Goal: Transaction & Acquisition: Purchase product/service

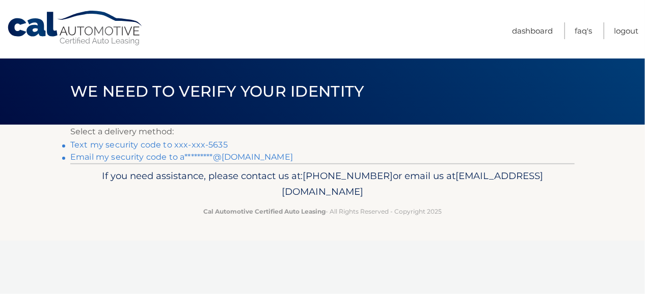
click at [118, 146] on link "Text my security code to xxx-xxx-5635" at bounding box center [148, 145] width 157 height 10
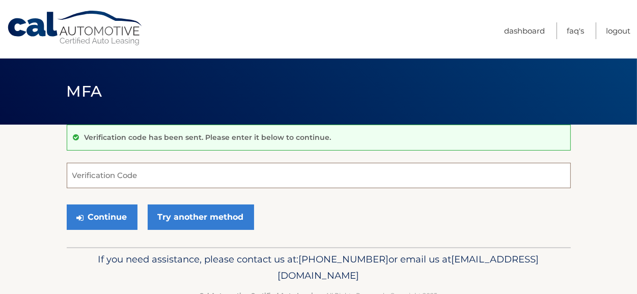
click at [94, 174] on input "Verification Code" at bounding box center [319, 175] width 504 height 25
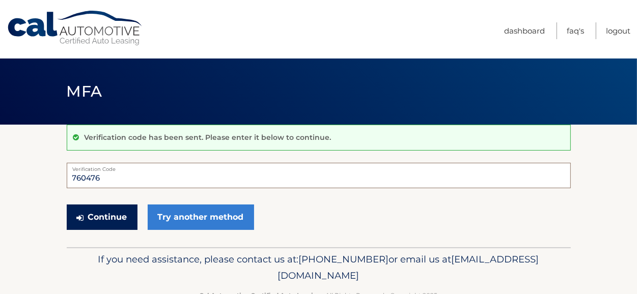
type input "760476"
click at [111, 218] on button "Continue" at bounding box center [102, 217] width 71 height 25
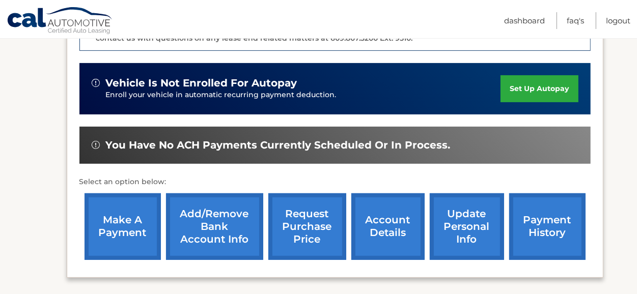
scroll to position [297, 0]
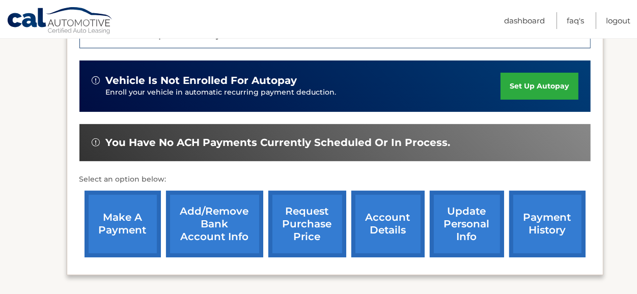
click at [115, 216] on link "make a payment" at bounding box center [123, 224] width 76 height 67
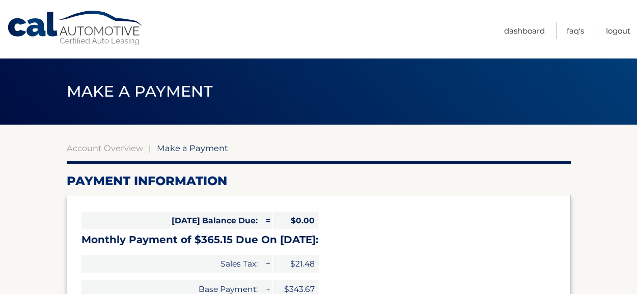
select select "NDVjODRkYjMtNTdkYS00MWQ4LTkyNzUtYmMwYjRjMzg4MGMy"
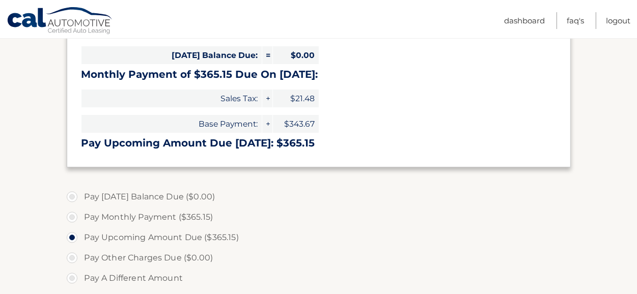
scroll to position [208, 0]
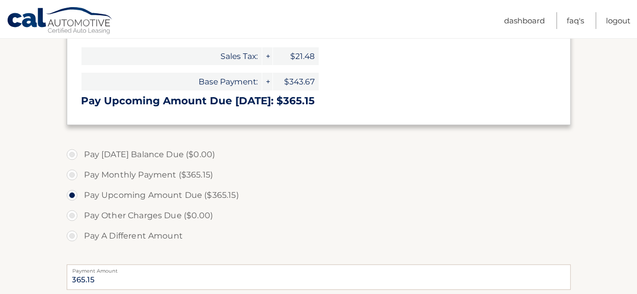
click at [73, 177] on label "Pay Monthly Payment ($365.15)" at bounding box center [319, 175] width 504 height 20
click at [73, 177] on input "Pay Monthly Payment ($365.15)" at bounding box center [76, 173] width 10 height 16
radio input "true"
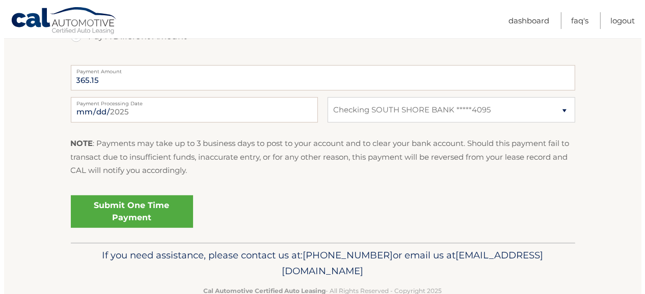
scroll to position [416, 0]
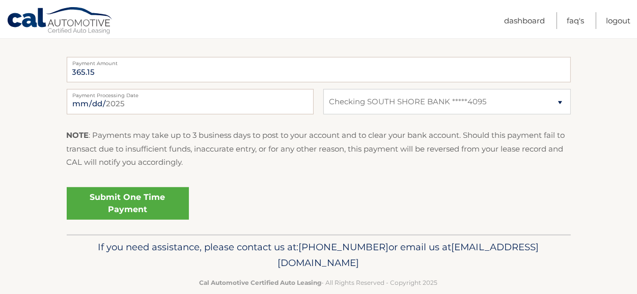
click at [136, 201] on link "Submit One Time Payment" at bounding box center [128, 203] width 122 height 33
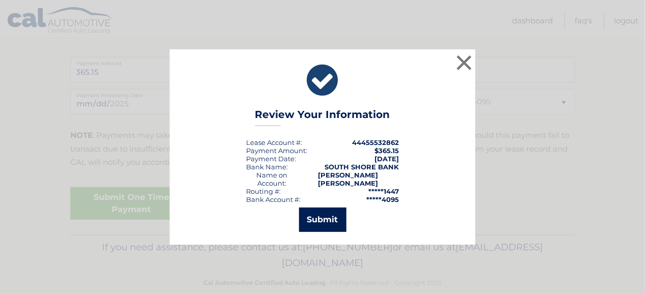
click at [326, 227] on button "Submit" at bounding box center [322, 220] width 47 height 24
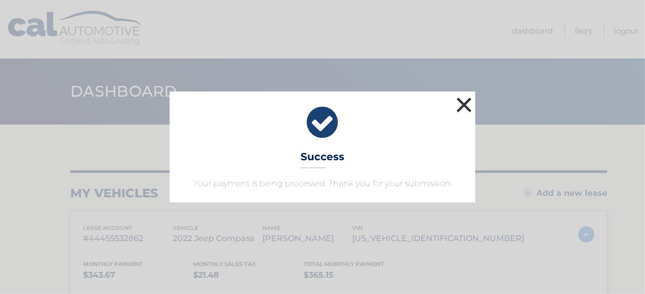
click at [468, 101] on button "×" at bounding box center [464, 105] width 20 height 20
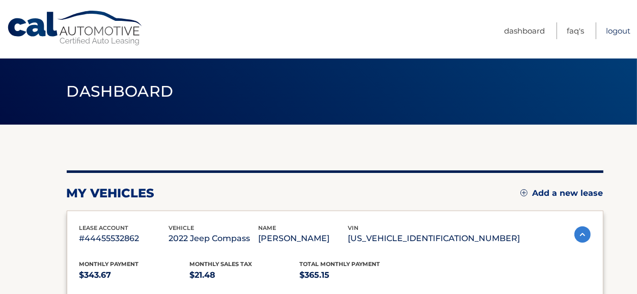
click at [608, 29] on link "Logout" at bounding box center [618, 30] width 24 height 17
